Goal: Task Accomplishment & Management: Manage account settings

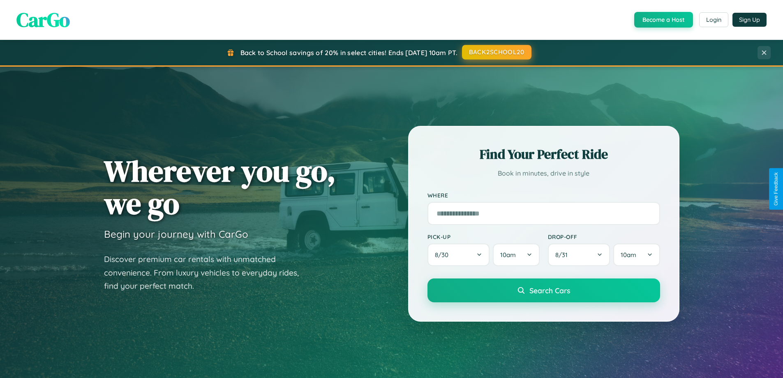
click at [496, 52] on button "BACK2SCHOOL20" at bounding box center [496, 52] width 69 height 15
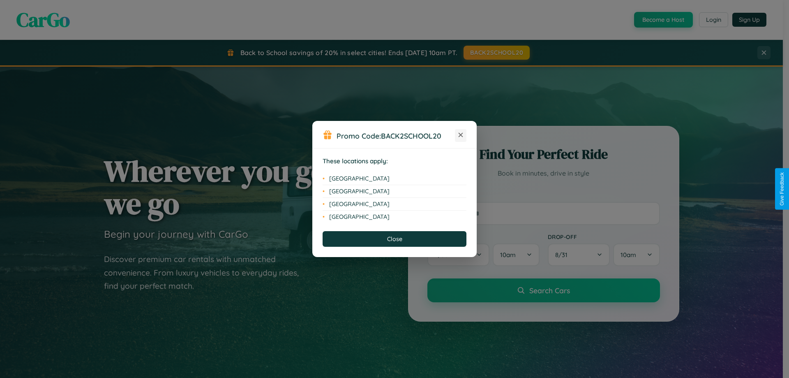
click at [461, 135] on icon at bounding box center [461, 135] width 5 height 5
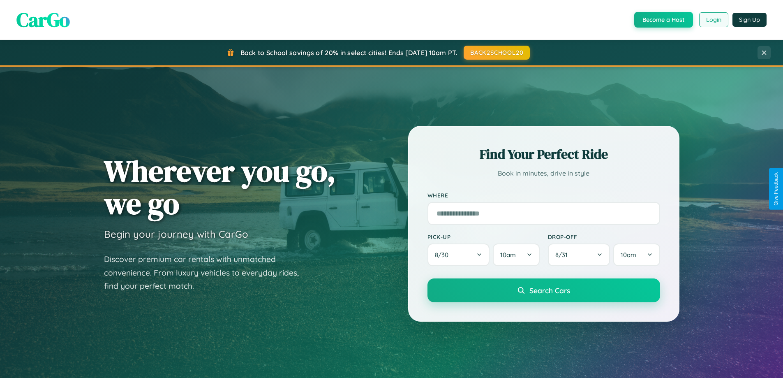
click at [713, 20] on button "Login" at bounding box center [713, 19] width 29 height 15
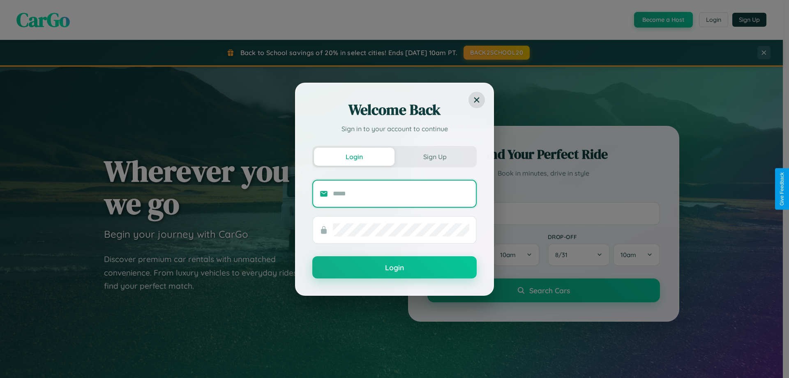
click at [401, 193] on input "text" at bounding box center [401, 193] width 137 height 13
type input "**********"
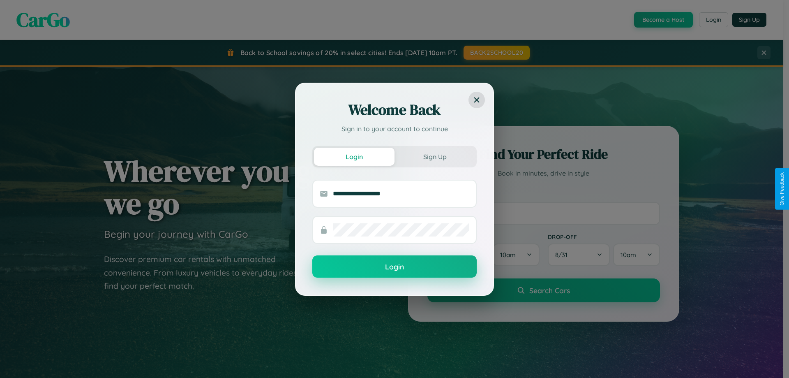
click at [395, 267] on button "Login" at bounding box center [394, 266] width 164 height 22
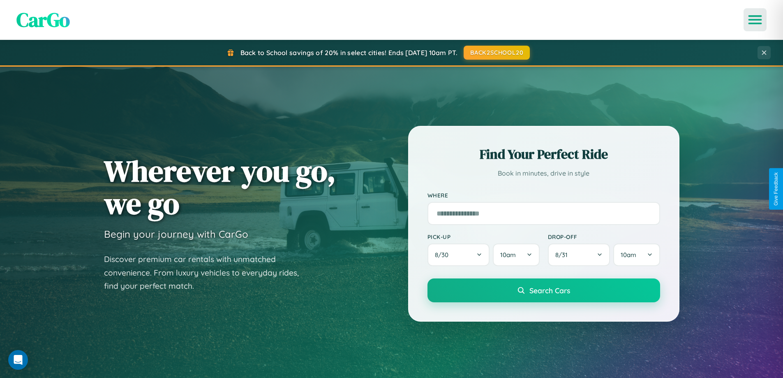
click at [755, 20] on icon "Open menu" at bounding box center [756, 19] width 12 height 7
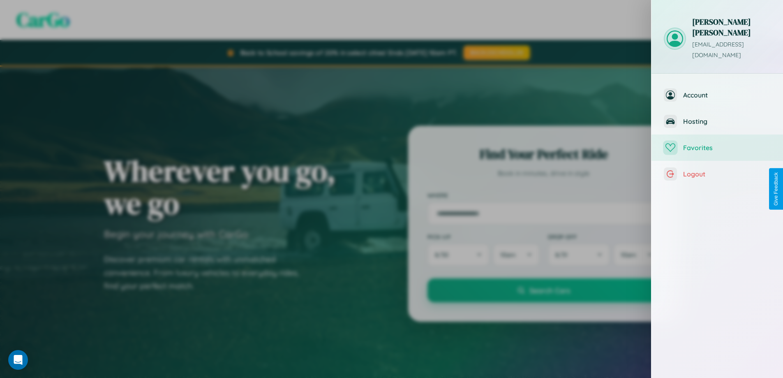
click at [717, 143] on span "Favorites" at bounding box center [727, 147] width 88 height 8
